Goal: Information Seeking & Learning: Learn about a topic

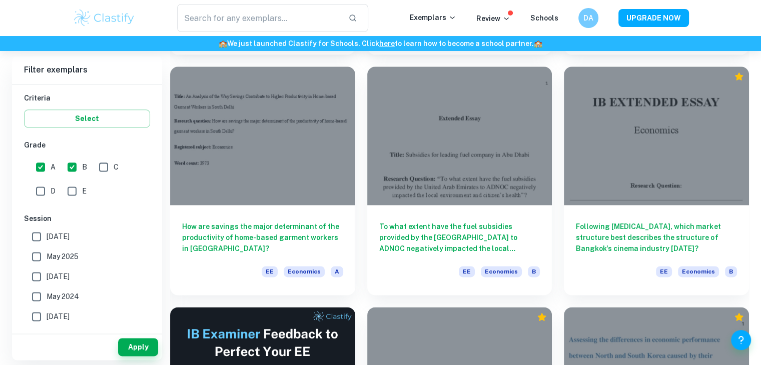
scroll to position [1266, 0]
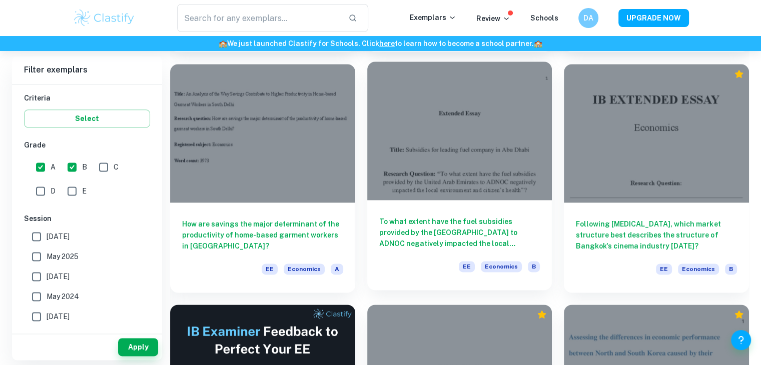
click at [440, 204] on div "To what extent have the fuel subsidies provided by the [GEOGRAPHIC_DATA] to ADN…" at bounding box center [459, 245] width 185 height 90
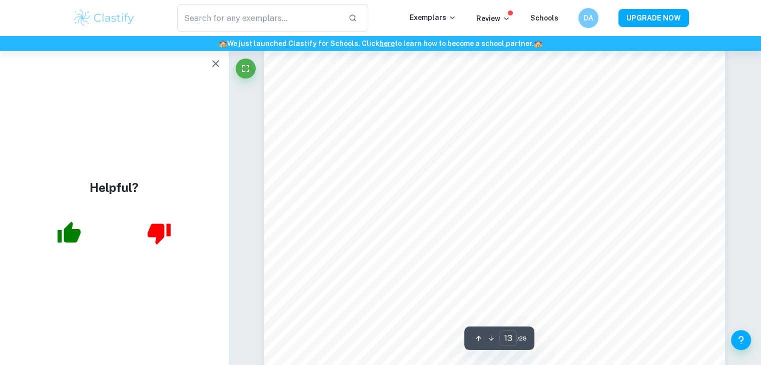
scroll to position [8218, 0]
click at [211, 65] on icon "button" at bounding box center [216, 64] width 12 height 12
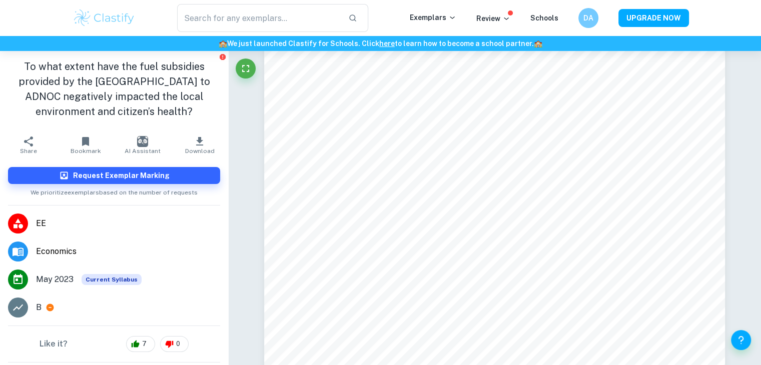
scroll to position [12832, 0]
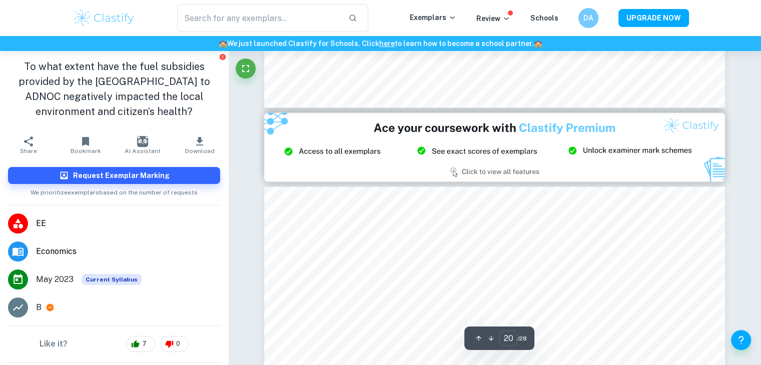
type input "21"
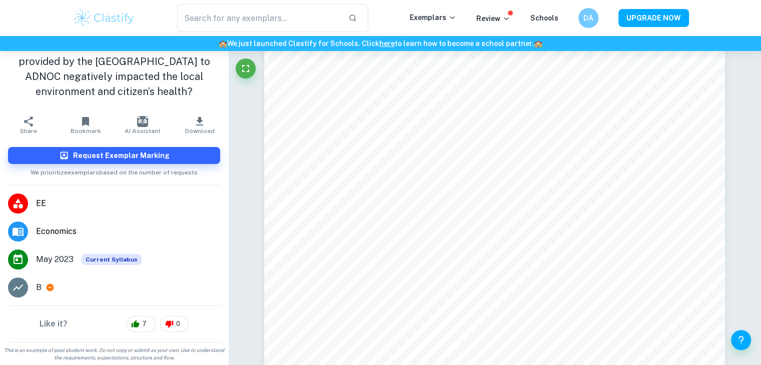
scroll to position [13665, 0]
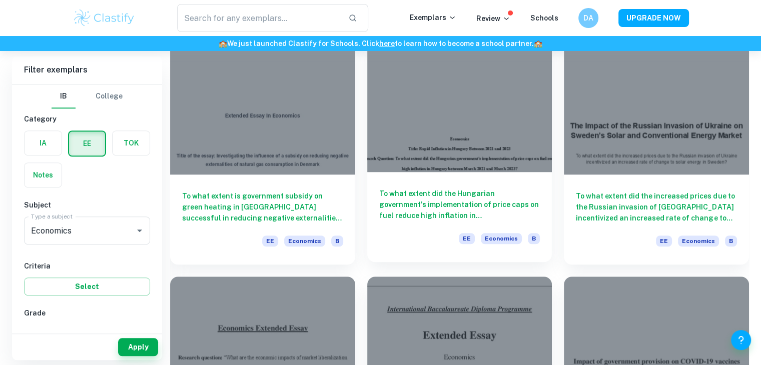
scroll to position [813, 0]
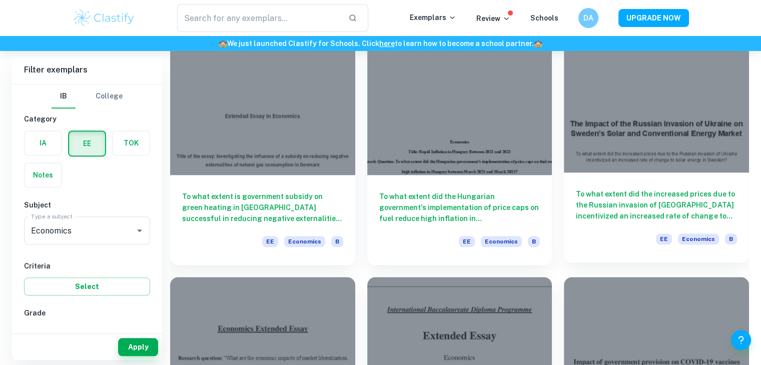
click at [607, 209] on h6 "To what extent did the increased prices due to the Russian invasion of [GEOGRAP…" at bounding box center [656, 205] width 161 height 33
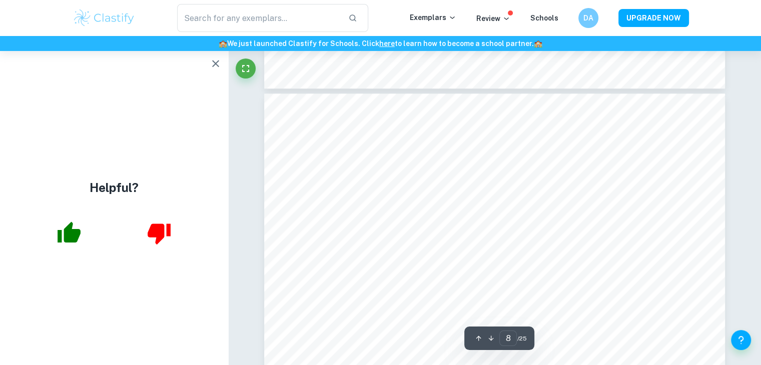
scroll to position [4705, 0]
click at [219, 60] on icon "button" at bounding box center [216, 64] width 12 height 12
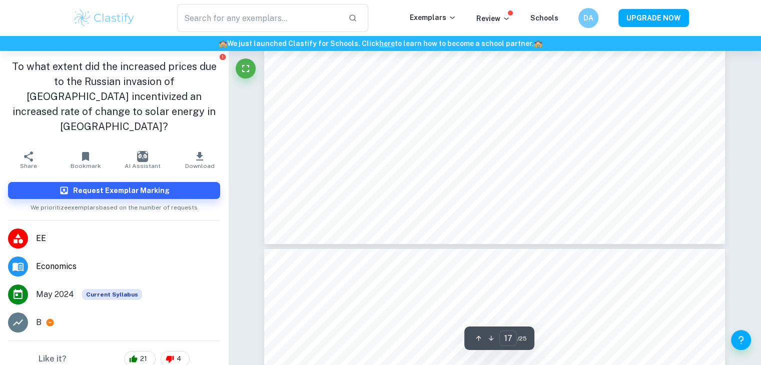
scroll to position [11252, 0]
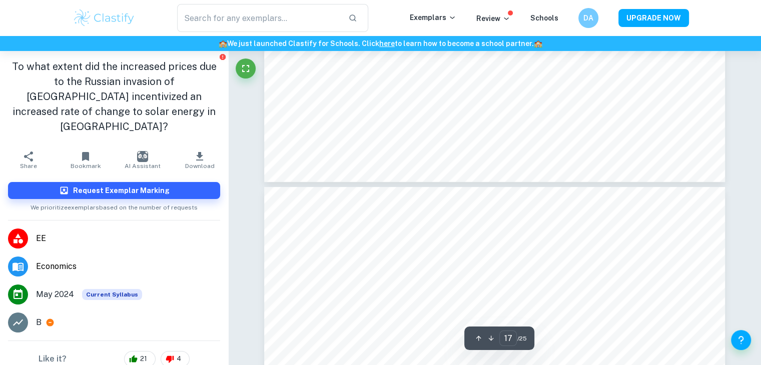
type input "18"
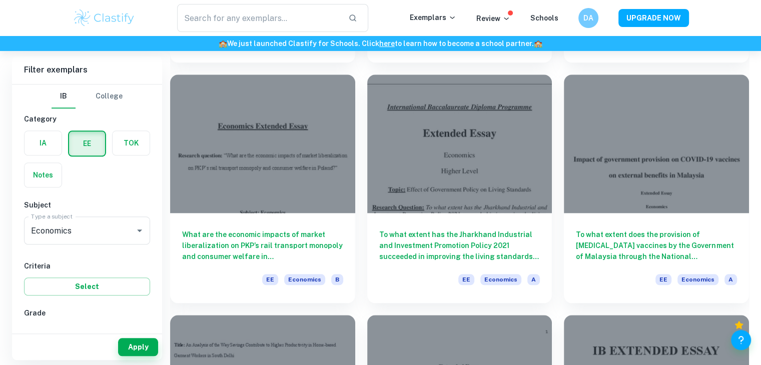
scroll to position [1016, 0]
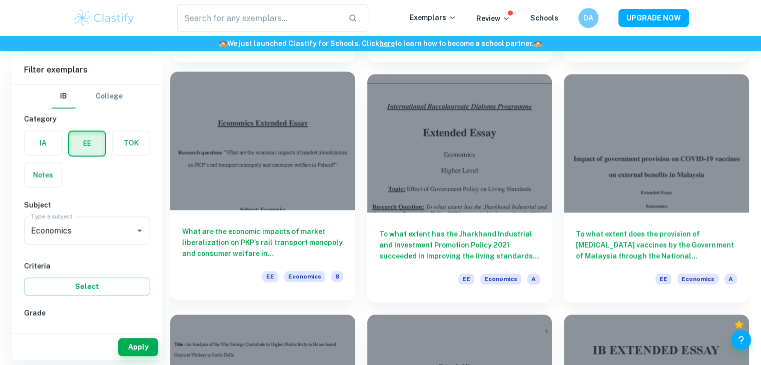
click at [270, 168] on div at bounding box center [262, 141] width 185 height 139
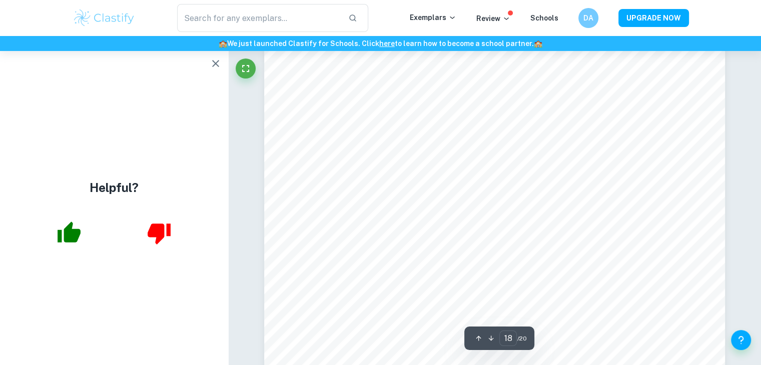
scroll to position [11563, 0]
type input "4"
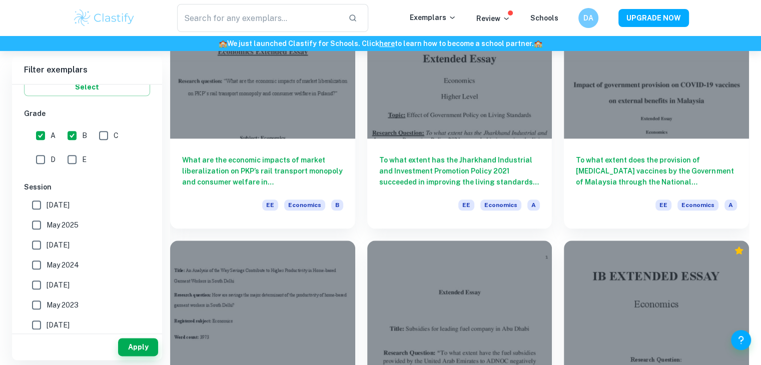
scroll to position [1089, 0]
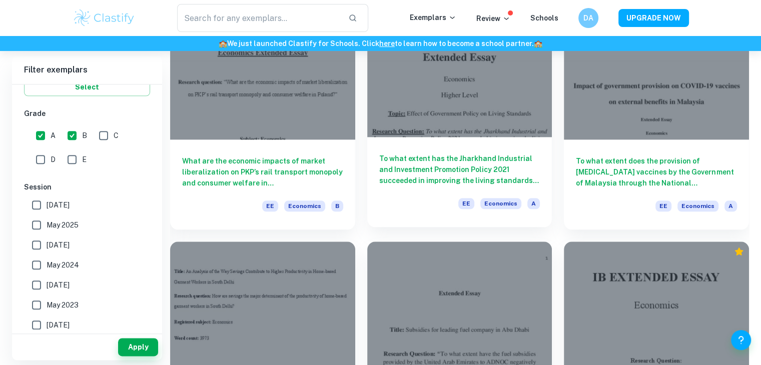
click at [454, 130] on div at bounding box center [459, 67] width 185 height 139
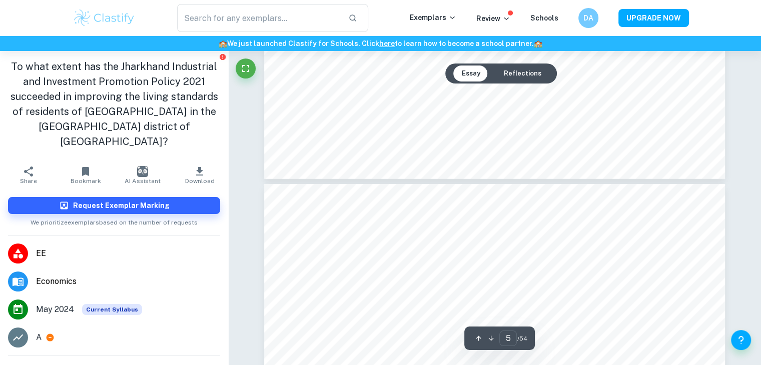
type input "6"
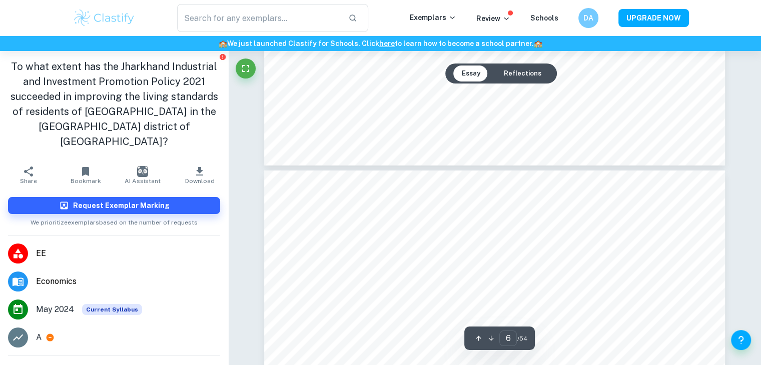
scroll to position [3274, 0]
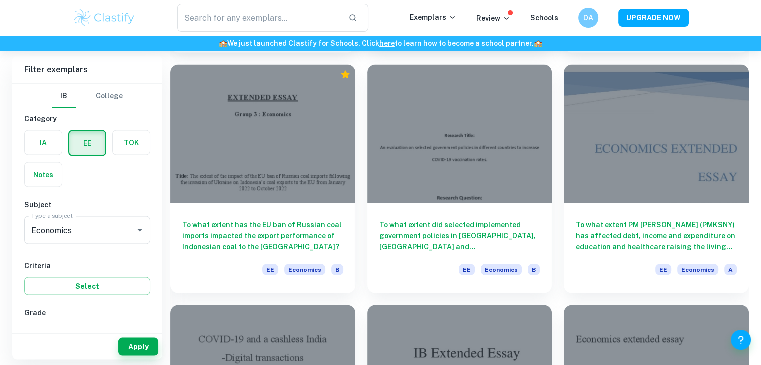
scroll to position [1988, 0]
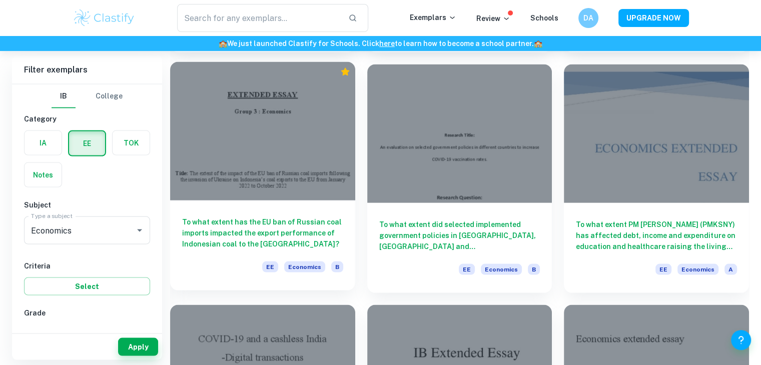
click at [297, 220] on h6 "To what extent has the EU ban of Russian coal imports impacted the export perfo…" at bounding box center [262, 233] width 161 height 33
